Goal: Task Accomplishment & Management: Use online tool/utility

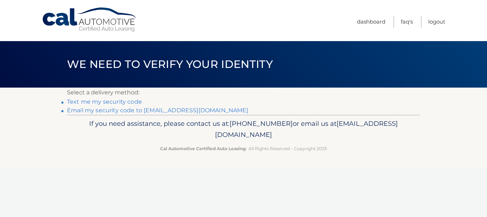
click at [117, 99] on link "Text me my security code" at bounding box center [104, 101] width 75 height 7
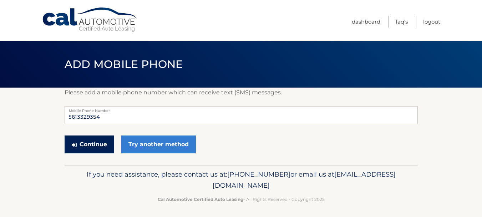
click at [98, 149] on button "Continue" at bounding box center [90, 144] width 50 height 18
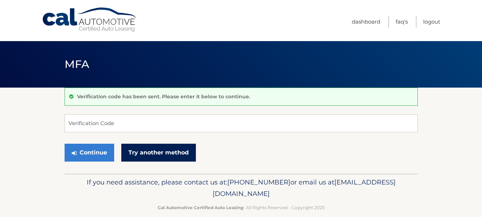
click at [157, 151] on link "Try another method" at bounding box center [158, 152] width 75 height 18
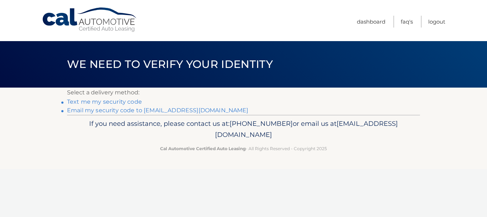
click at [153, 111] on link "Email my security code to [EMAIL_ADDRESS][DOMAIN_NAME]" at bounding box center [158, 110] width 182 height 7
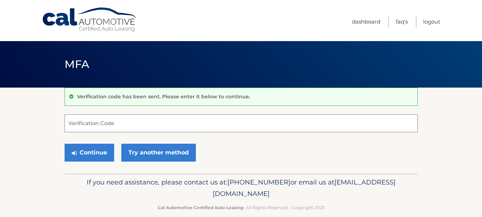
click at [164, 129] on input "Verification Code" at bounding box center [241, 123] width 353 height 18
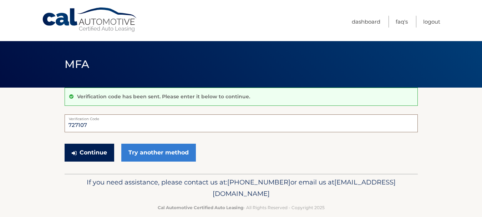
type input "727107"
click at [82, 150] on button "Continue" at bounding box center [90, 152] width 50 height 18
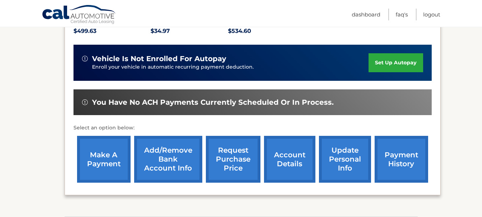
scroll to position [178, 0]
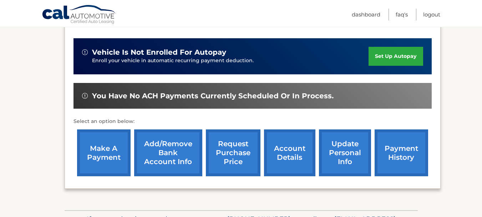
click at [111, 143] on link "make a payment" at bounding box center [104, 152] width 54 height 47
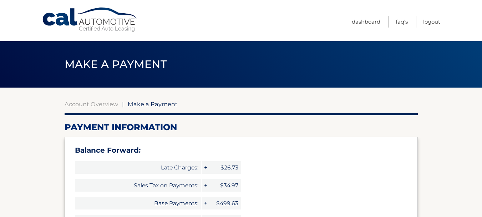
select select "NTU5NWNhOGItYmZlMC00MmNlLTk0OGItZTBmMTY4Yjc3MzE3"
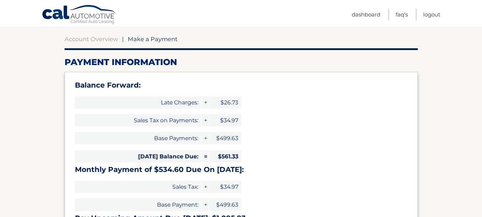
scroll to position [71, 0]
